Goal: Find specific page/section: Find specific page/section

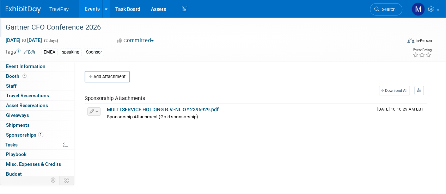
scroll to position [31, 0]
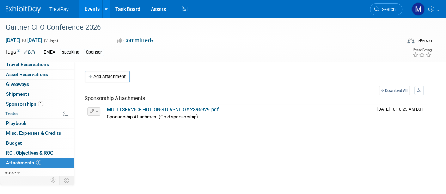
click at [385, 5] on link "Search" at bounding box center [386, 9] width 32 height 12
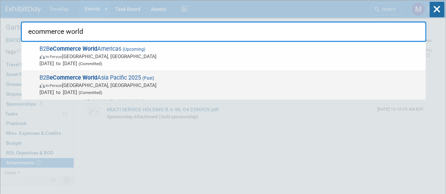
type input "ecommerce world"
click at [72, 85] on span "In-Person [GEOGRAPHIC_DATA], [GEOGRAPHIC_DATA]" at bounding box center [230, 85] width 383 height 7
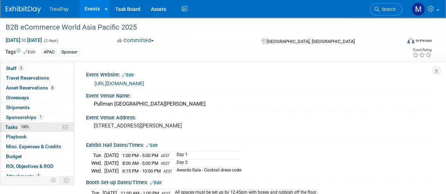
scroll to position [31, 0]
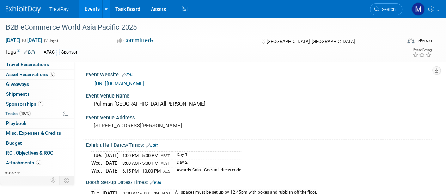
drag, startPoint x: 18, startPoint y: 133, endPoint x: 23, endPoint y: 134, distance: 5.2
click at [19, 133] on span "Misc. Expenses & Credits 0" at bounding box center [33, 133] width 55 height 6
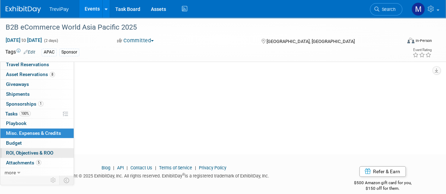
scroll to position [89, 0]
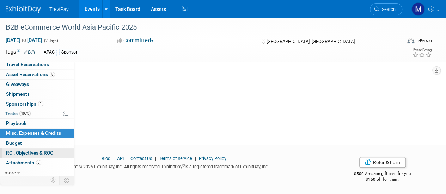
click at [28, 148] on link "0 ROI, Objectives & ROO 0" at bounding box center [36, 153] width 73 height 10
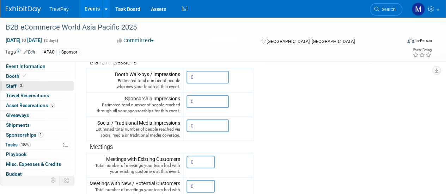
scroll to position [71, 0]
